Goal: Consume media (video, audio): Consume media (video, audio)

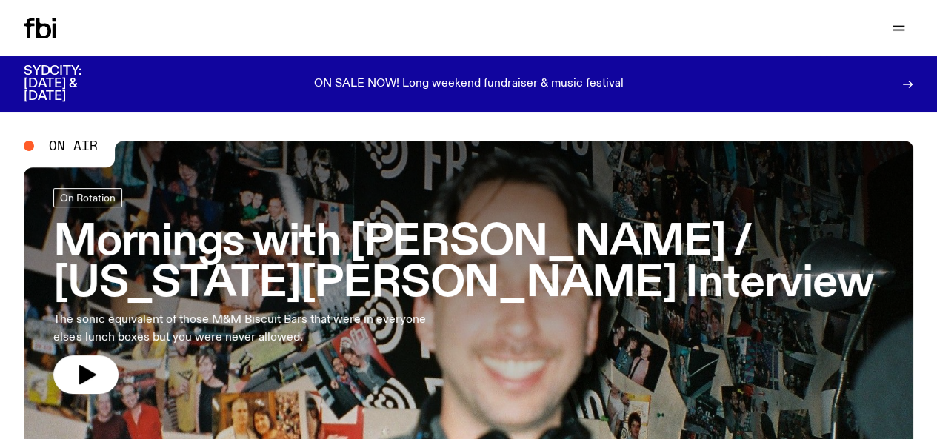
drag, startPoint x: 538, startPoint y: 254, endPoint x: 401, endPoint y: 290, distance: 141.5
click at [401, 290] on h3 "Mornings with [PERSON_NAME] / [US_STATE][PERSON_NAME] Interview" at bounding box center [468, 263] width 830 height 83
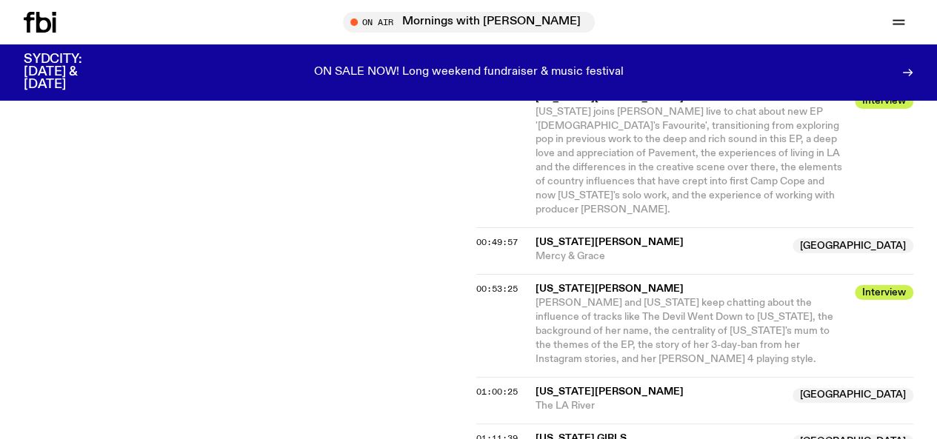
scroll to position [930, 0]
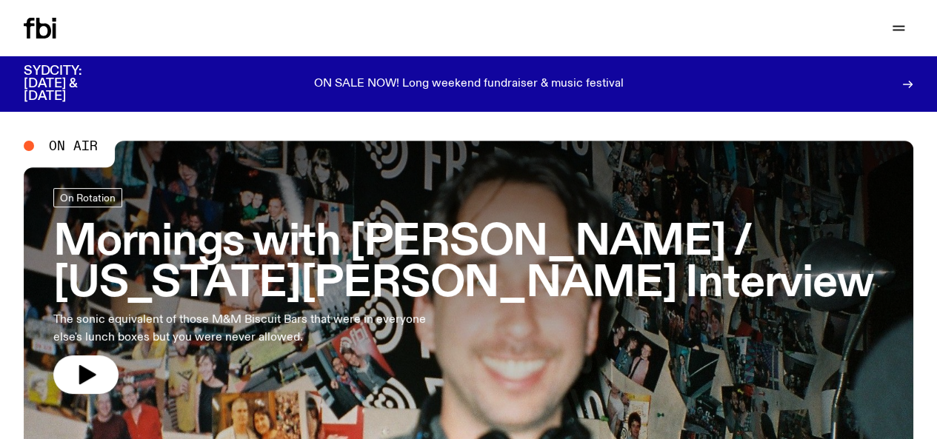
click at [278, 215] on link "Mornings with [PERSON_NAME] / [US_STATE][PERSON_NAME] Interview The sonic equiv…" at bounding box center [468, 291] width 830 height 206
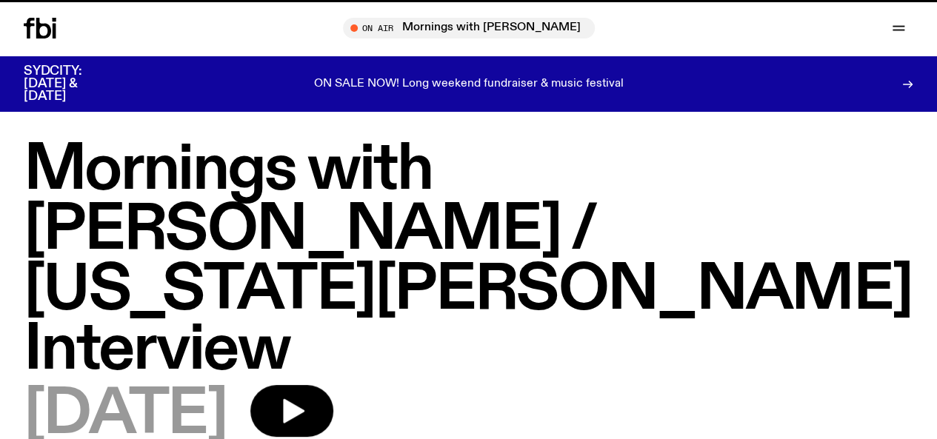
click at [278, 215] on h1 "Mornings with [PERSON_NAME] / [US_STATE][PERSON_NAME] Interview" at bounding box center [468, 261] width 889 height 240
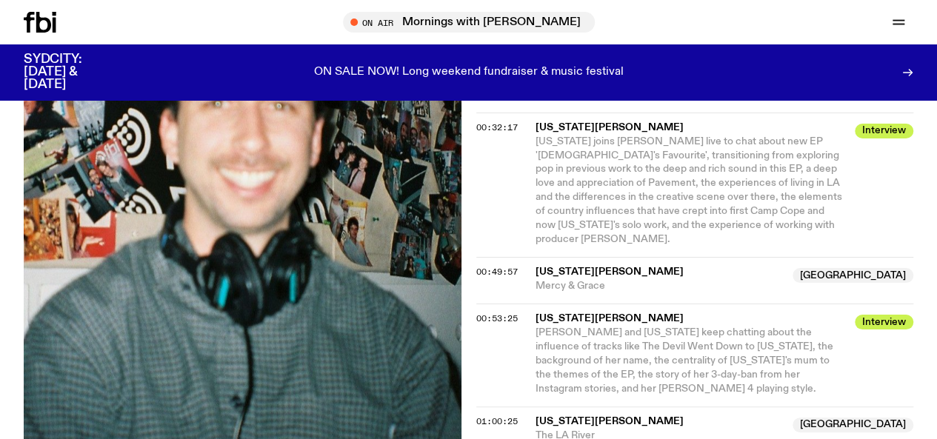
scroll to position [900, 0]
click at [649, 327] on span "[PERSON_NAME] and [US_STATE] keep chatting about the influence of tracks like T…" at bounding box center [684, 360] width 298 height 67
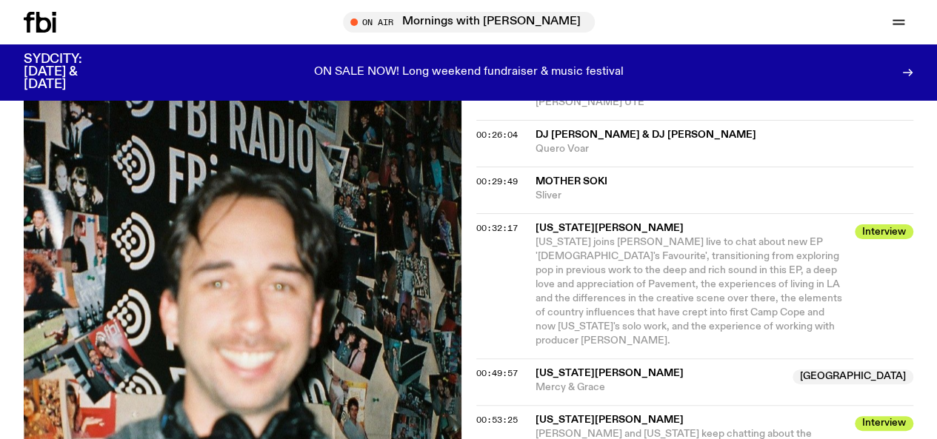
scroll to position [912, 0]
click at [45, 32] on icon at bounding box center [43, 22] width 15 height 21
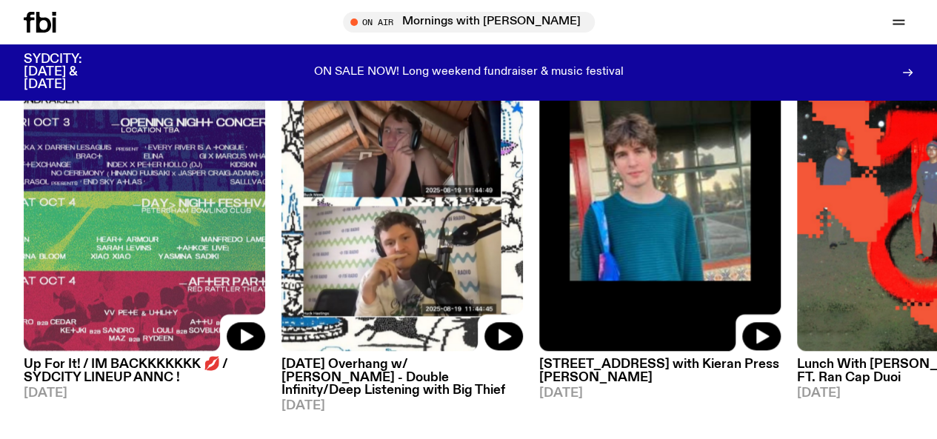
scroll to position [701, 0]
